Goal: Task Accomplishment & Management: Use online tool/utility

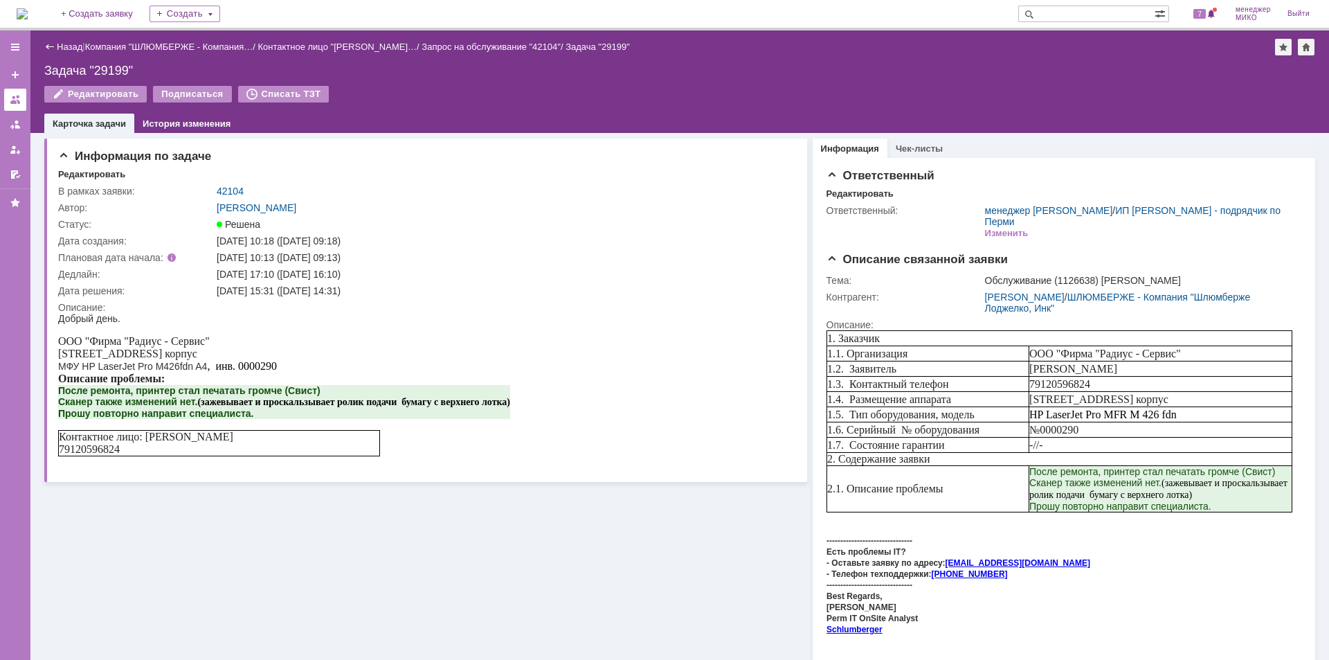
click at [7, 97] on link at bounding box center [15, 100] width 22 height 22
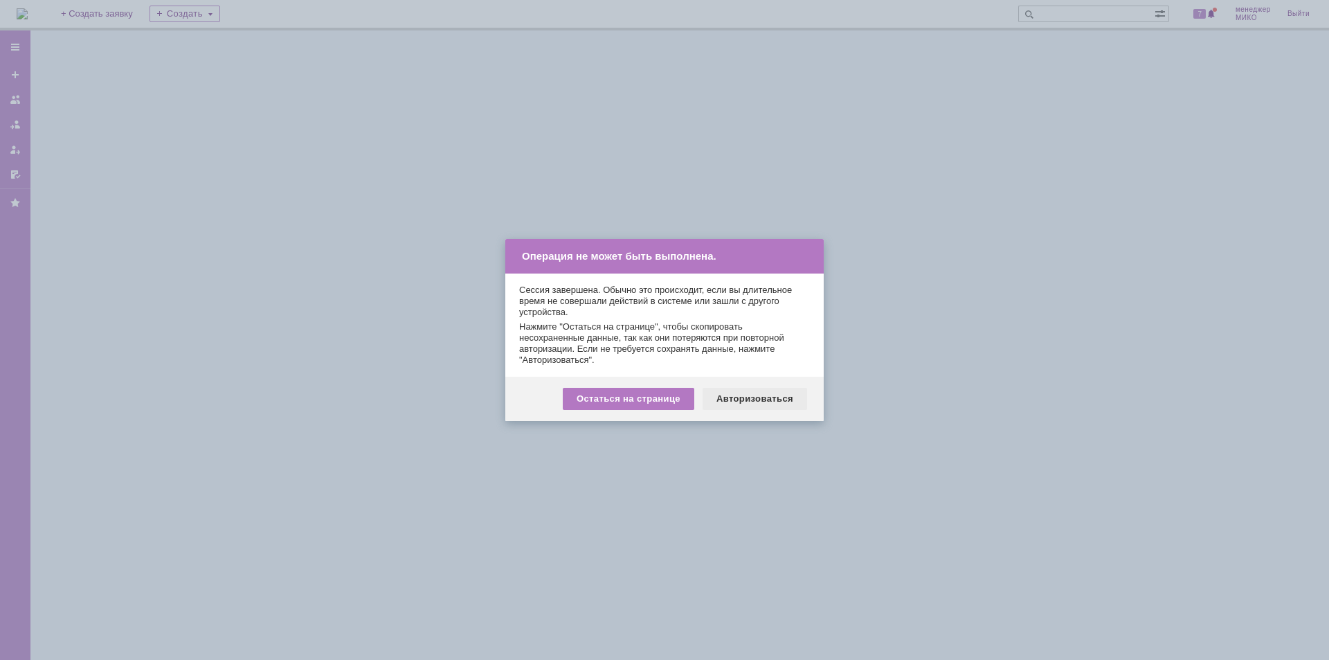
click at [774, 397] on div "Авторизоваться" at bounding box center [754, 399] width 105 height 22
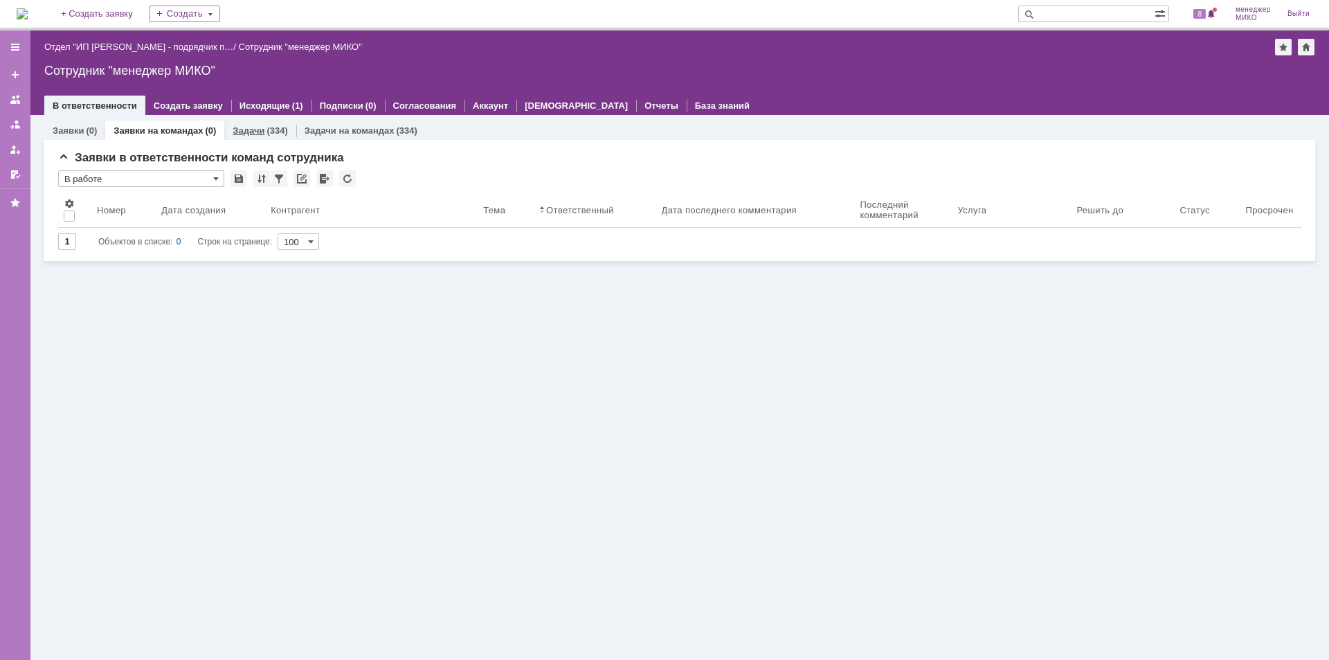
click at [253, 126] on link "Задачи" at bounding box center [249, 130] width 32 height 10
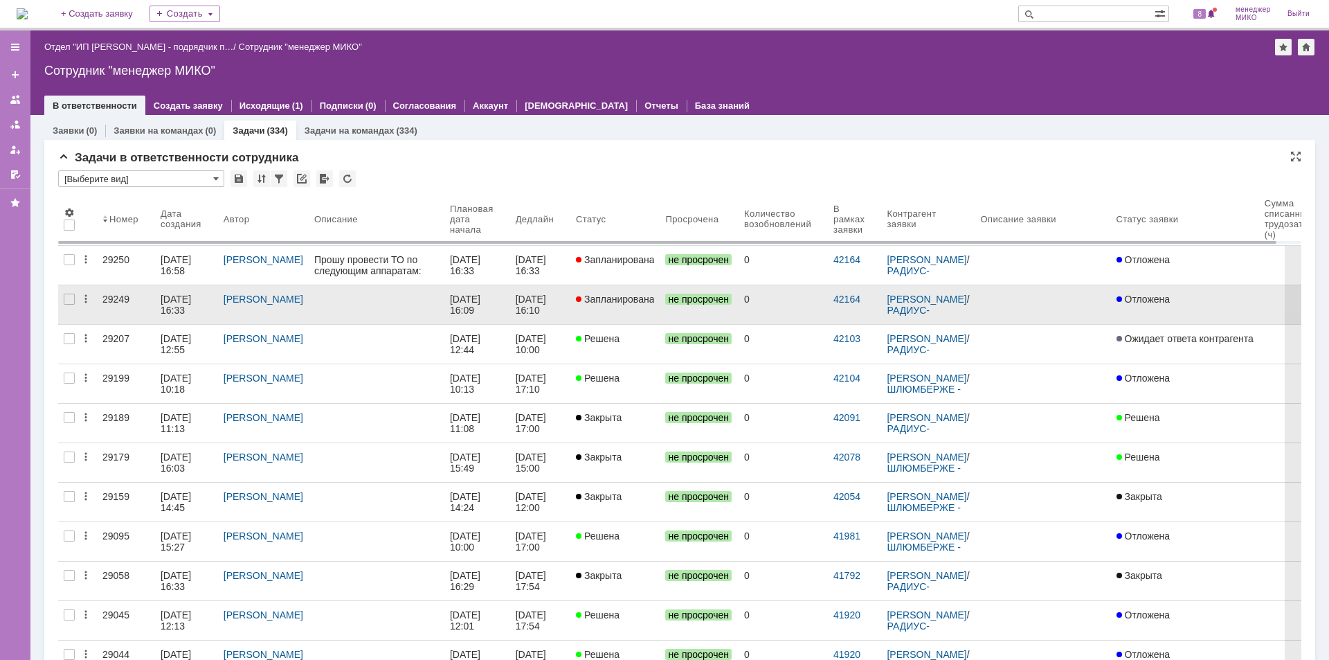
click at [118, 293] on div "29249" at bounding box center [125, 298] width 47 height 11
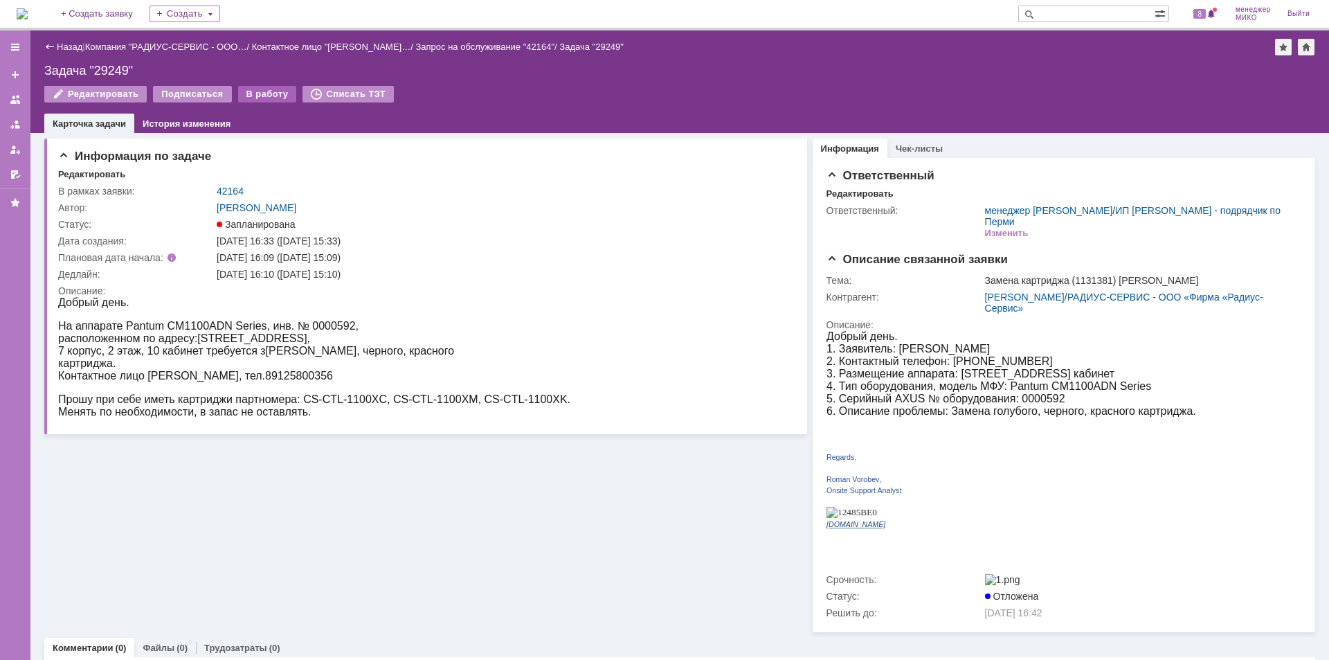
click at [251, 91] on div "В работу" at bounding box center [267, 94] width 59 height 17
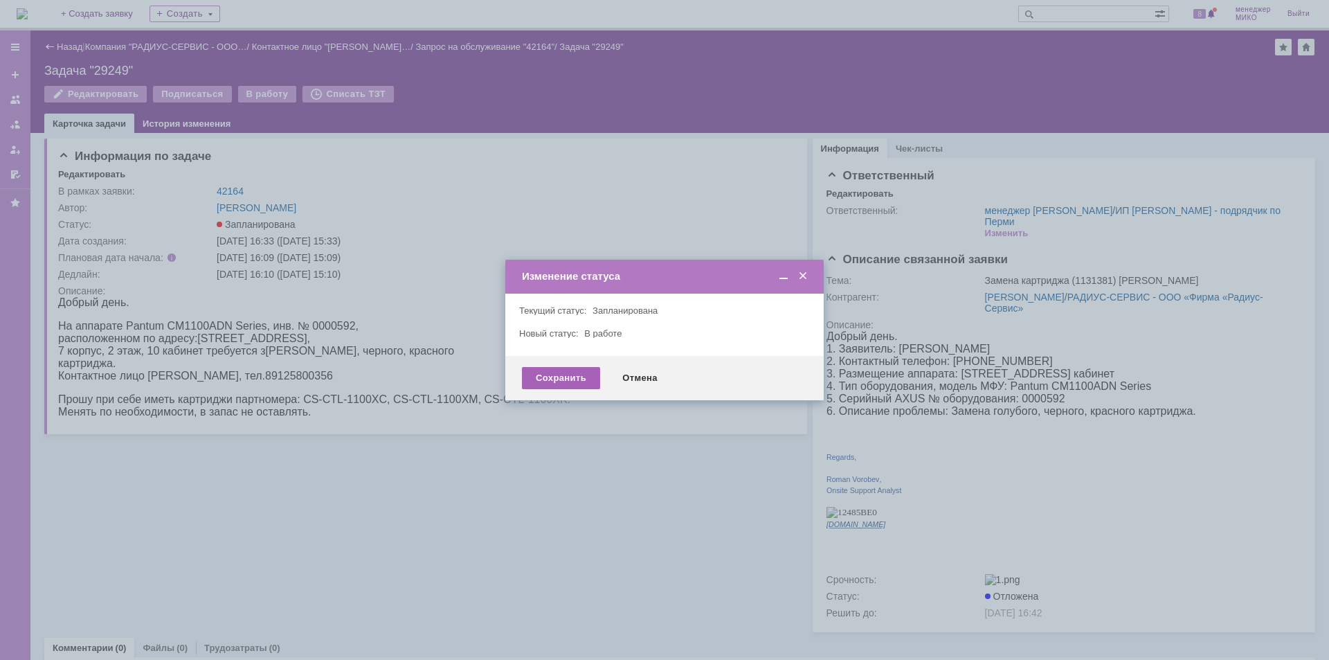
click at [565, 374] on div "Сохранить" at bounding box center [561, 378] width 78 height 22
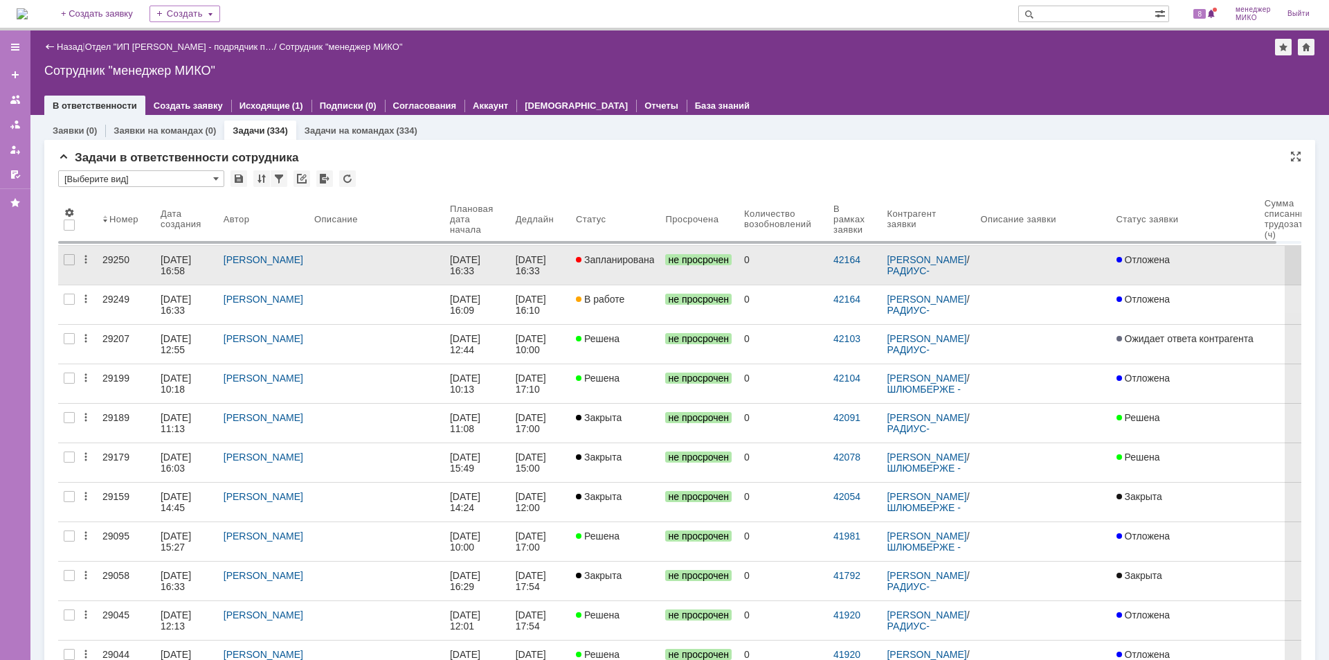
click at [107, 260] on div "29250" at bounding box center [125, 259] width 47 height 11
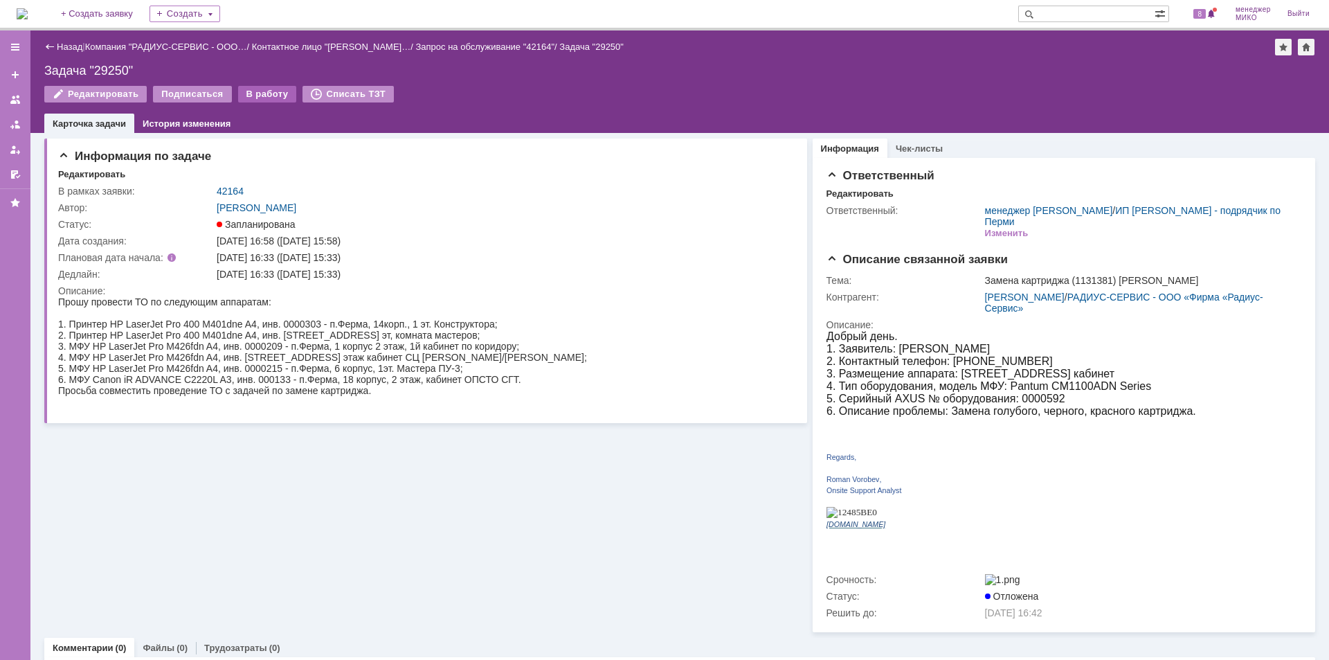
click at [246, 95] on div "В работу" at bounding box center [267, 94] width 59 height 17
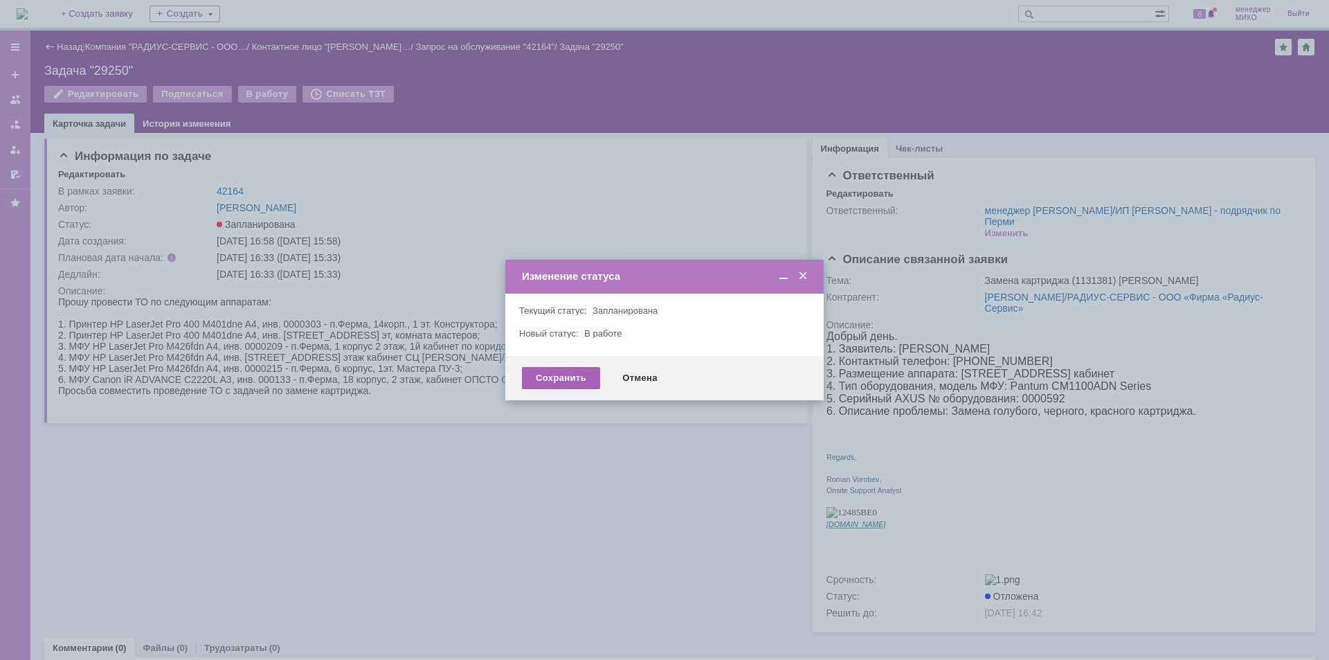
click at [541, 387] on div "Сохранить" at bounding box center [561, 378] width 78 height 22
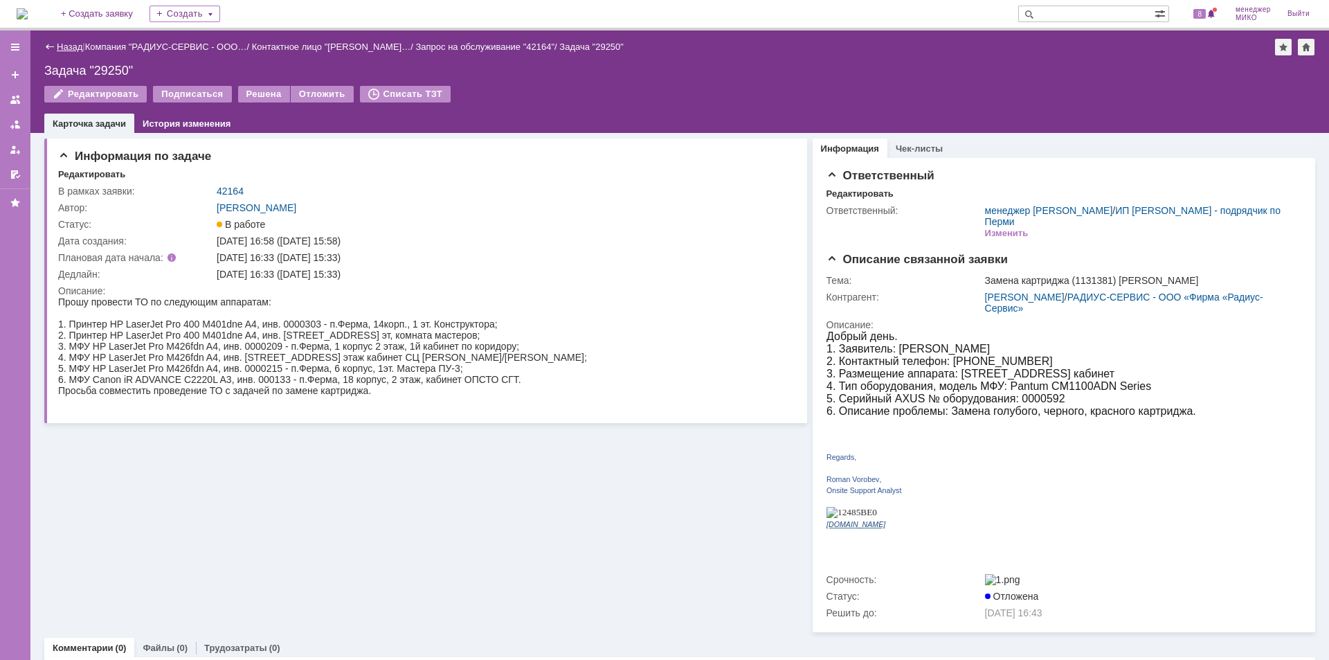
click at [58, 46] on link "Назад" at bounding box center [70, 47] width 26 height 10
